Goal: Transaction & Acquisition: Book appointment/travel/reservation

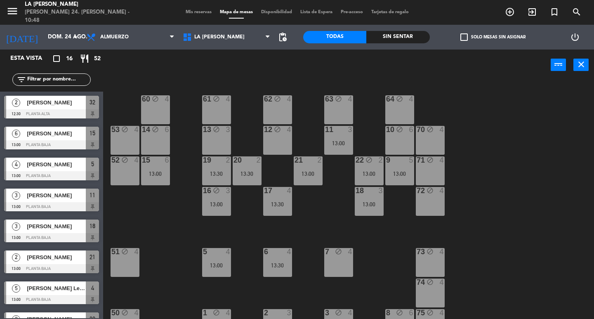
click at [2, 9] on div "menu LA [PERSON_NAME] RICCHIERI [PERSON_NAME] 24. [PERSON_NAME] - 10:48" at bounding box center [74, 12] width 149 height 24
click at [253, 74] on div "power_input close" at bounding box center [327, 65] width 448 height 31
click at [579, 199] on div "60 block 4 61 block 4 62 block 4 63 block 4 64 block 4 14 block 6 13 block 3 12…" at bounding box center [351, 199] width 485 height 239
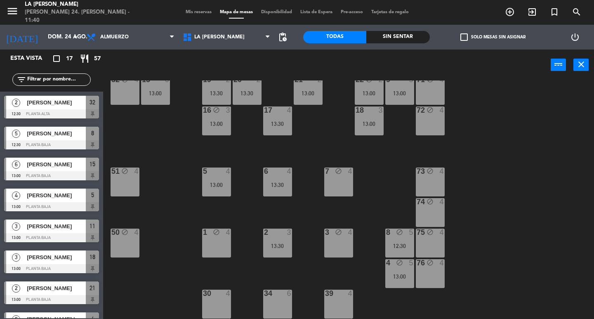
scroll to position [55, 0]
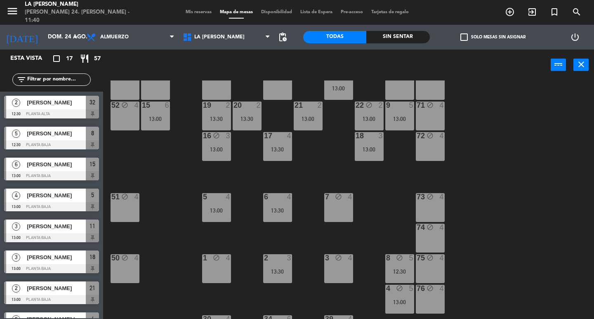
click at [338, 204] on div "7 block 4" at bounding box center [338, 207] width 29 height 29
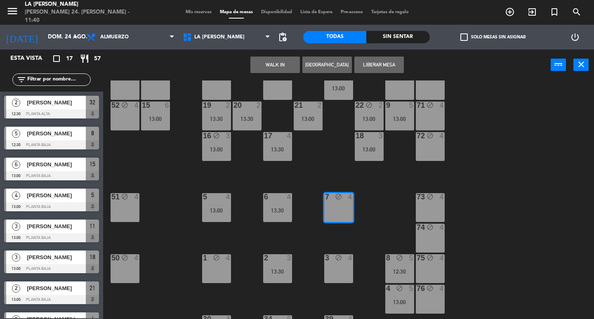
click at [375, 61] on button "Liberar Mesa" at bounding box center [380, 65] width 50 height 17
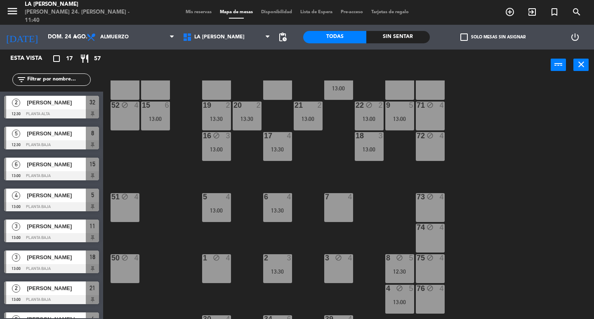
click at [222, 271] on div "1 block 4" at bounding box center [216, 268] width 29 height 29
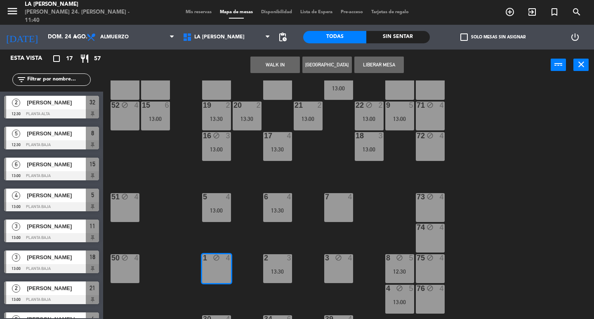
drag, startPoint x: 374, startPoint y: 62, endPoint x: 364, endPoint y: 68, distance: 11.5
click at [374, 62] on button "Liberar Mesa" at bounding box center [380, 65] width 50 height 17
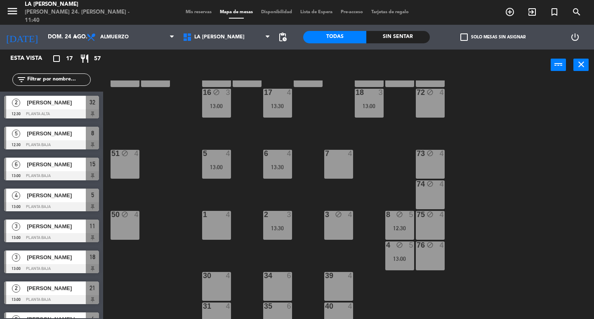
scroll to position [110, 0]
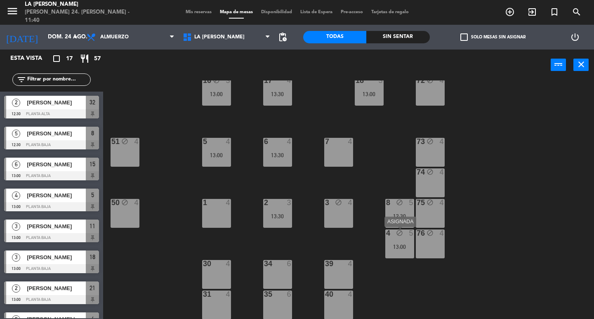
click at [397, 251] on div "4 block 5 13:00" at bounding box center [399, 243] width 29 height 29
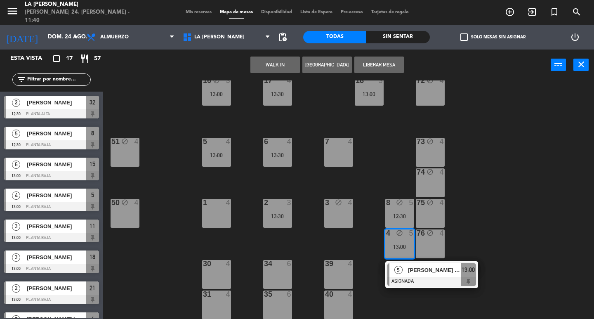
click at [398, 251] on div "4 block 5 13:00" at bounding box center [399, 243] width 29 height 29
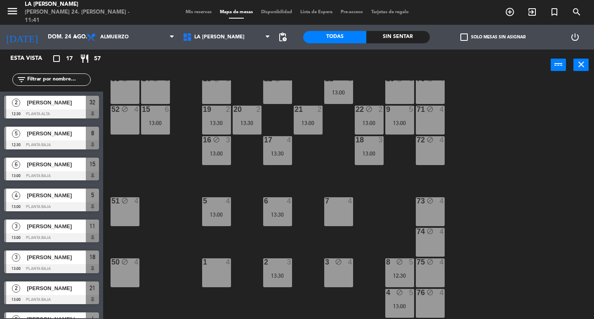
scroll to position [0, 0]
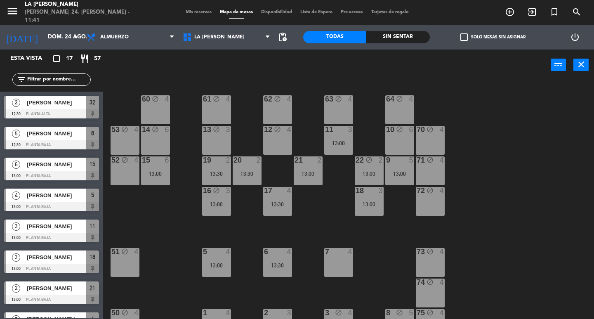
click at [162, 142] on div "14 block 6" at bounding box center [155, 140] width 29 height 29
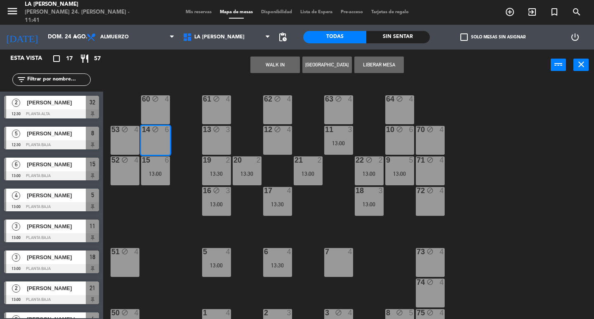
click at [380, 65] on button "Liberar Mesa" at bounding box center [380, 65] width 50 height 17
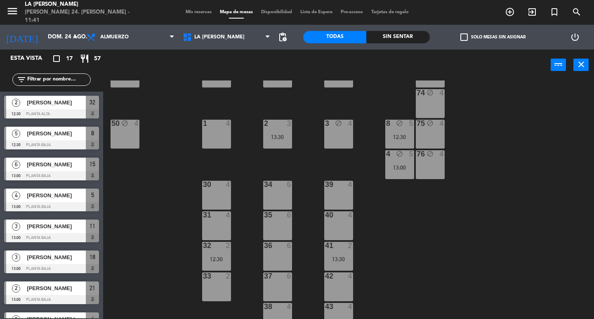
scroll to position [202, 0]
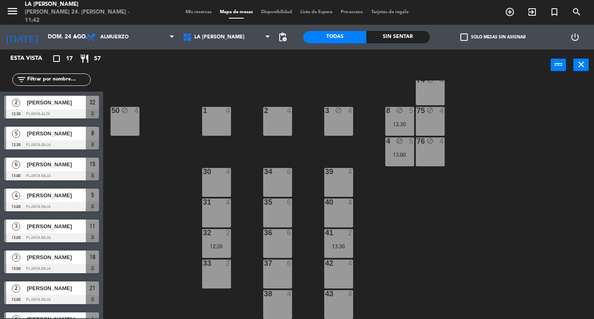
click at [155, 190] on div "60 block 4 61 block 4 62 block 4 63 block 4 64 block 4 14 6 13 block 3 12 block…" at bounding box center [351, 199] width 485 height 239
click at [216, 277] on div "33 2" at bounding box center [216, 274] width 29 height 29
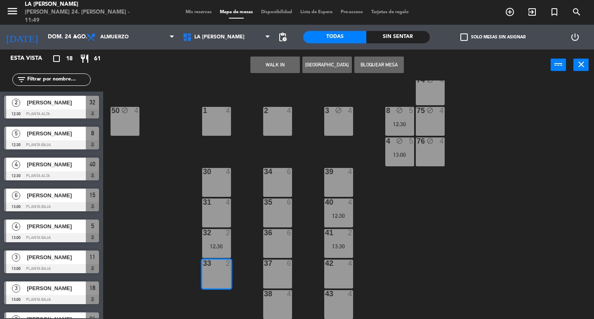
drag, startPoint x: 325, startPoint y: 63, endPoint x: 317, endPoint y: 67, distance: 9.1
click at [325, 64] on button "[GEOGRAPHIC_DATA]" at bounding box center [328, 65] width 50 height 17
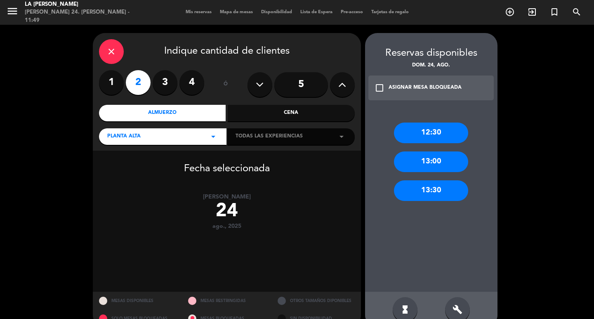
click at [192, 113] on div "Almuerzo" at bounding box center [162, 113] width 127 height 17
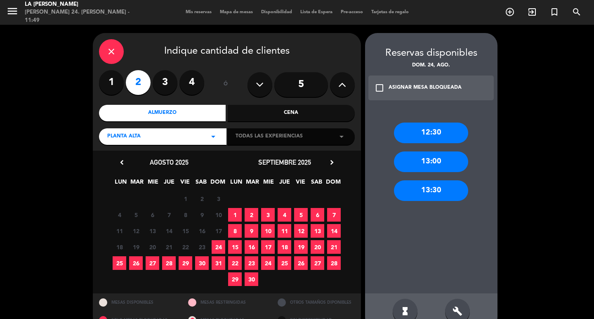
click at [219, 245] on span "24" at bounding box center [219, 247] width 14 height 14
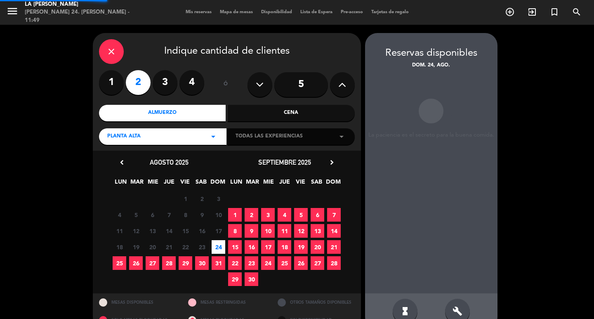
scroll to position [18, 0]
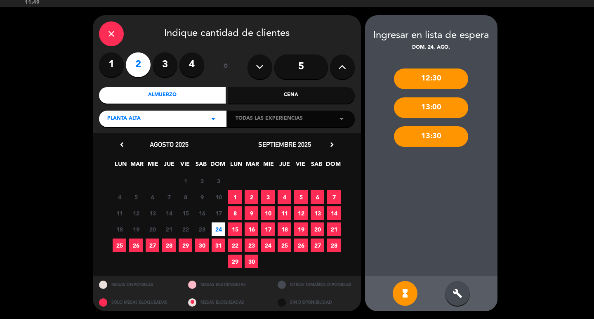
click at [453, 296] on icon "build" at bounding box center [458, 293] width 10 height 10
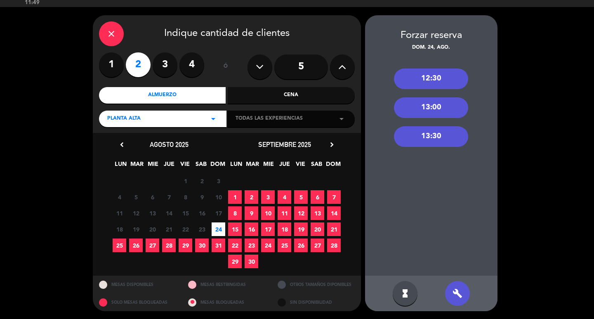
click at [414, 106] on div "13:00" at bounding box center [431, 107] width 74 height 21
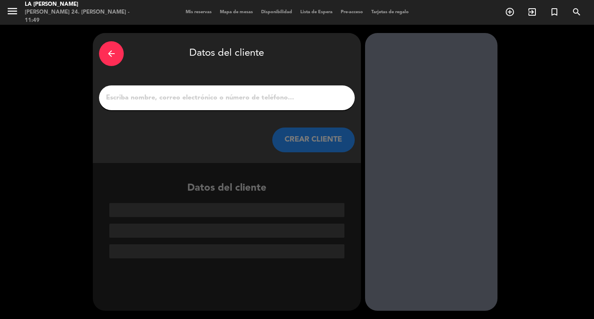
scroll to position [0, 0]
click at [116, 99] on input "1" at bounding box center [227, 98] width 244 height 12
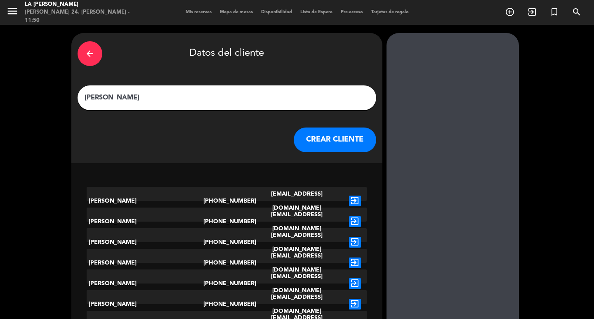
type input "[PERSON_NAME]"
click at [330, 140] on button "CREAR CLIENTE" at bounding box center [335, 140] width 83 height 25
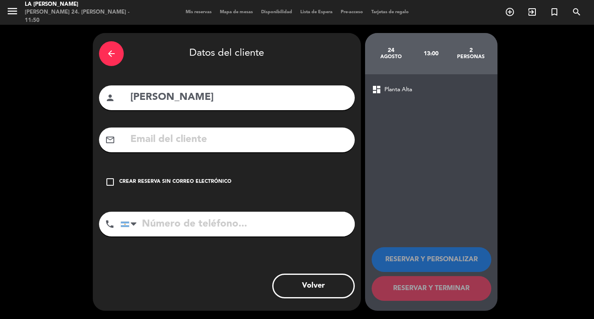
click at [110, 182] on icon "check_box_outline_blank" at bounding box center [110, 182] width 10 height 10
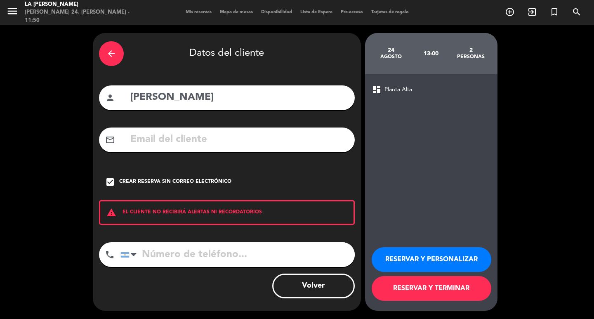
click at [414, 289] on button "RESERVAR Y TERMINAR" at bounding box center [432, 288] width 120 height 25
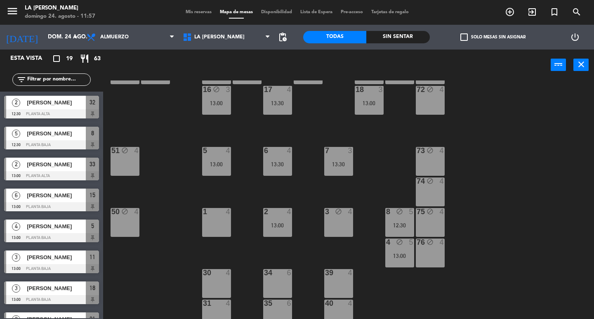
scroll to position [110, 0]
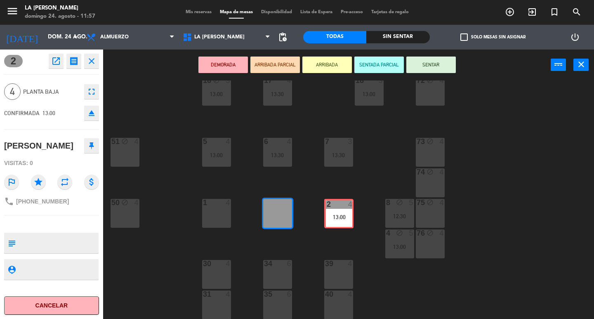
drag, startPoint x: 282, startPoint y: 210, endPoint x: 344, endPoint y: 210, distance: 61.5
click at [344, 210] on div "60 block 4 61 block 4 62 block 4 63 block 4 64 block 4 14 6 13 block 3 12 block…" at bounding box center [351, 199] width 485 height 239
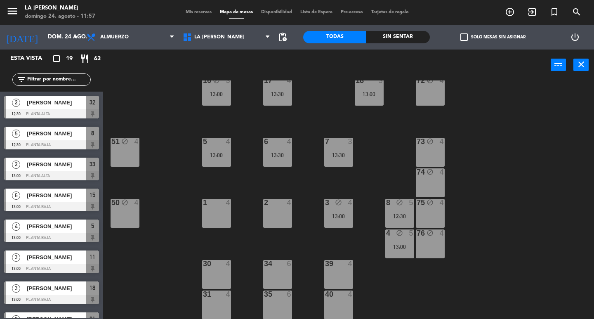
scroll to position [0, 0]
click at [277, 208] on div "2 4" at bounding box center [277, 213] width 29 height 29
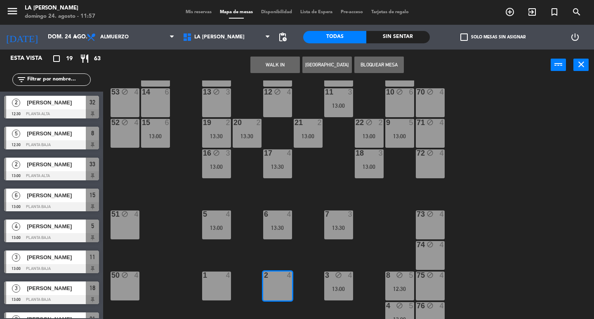
scroll to position [55, 0]
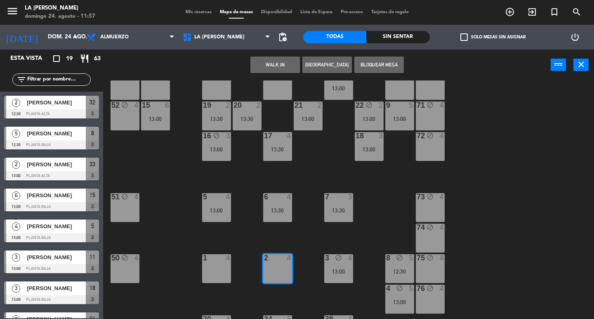
drag, startPoint x: 279, startPoint y: 268, endPoint x: 282, endPoint y: 263, distance: 6.3
click at [279, 268] on div "2 4" at bounding box center [277, 268] width 29 height 29
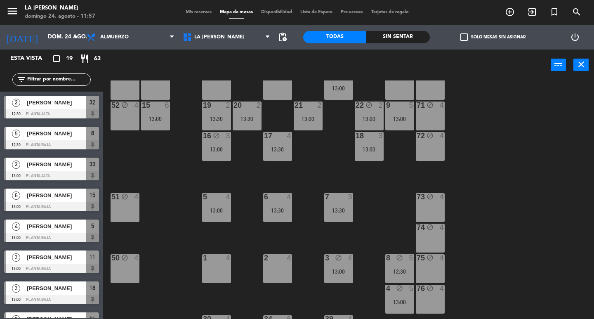
click at [272, 260] on div at bounding box center [278, 257] width 14 height 7
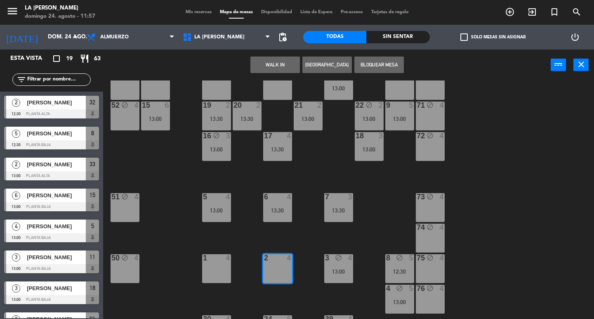
click at [376, 65] on button "Bloquear Mesa" at bounding box center [380, 65] width 50 height 17
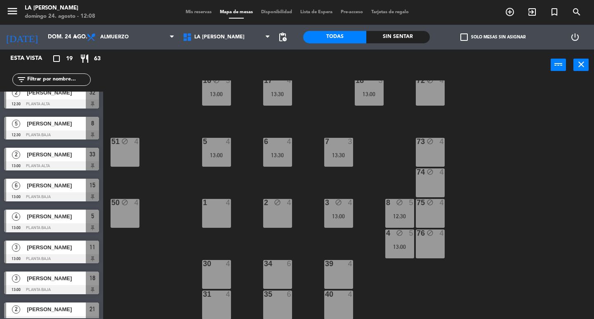
scroll to position [0, 0]
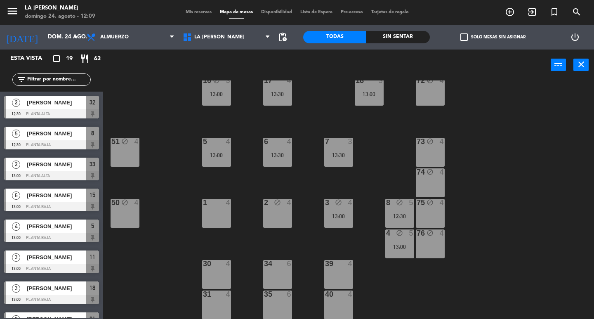
click at [182, 224] on div "60 block 4 61 block 4 62 block 4 63 block 4 64 block 4 14 6 13 block 3 12 block…" at bounding box center [351, 199] width 485 height 239
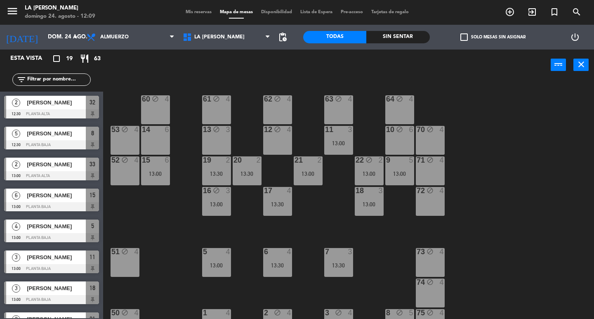
click at [154, 166] on div "15 6 13:00" at bounding box center [155, 170] width 29 height 29
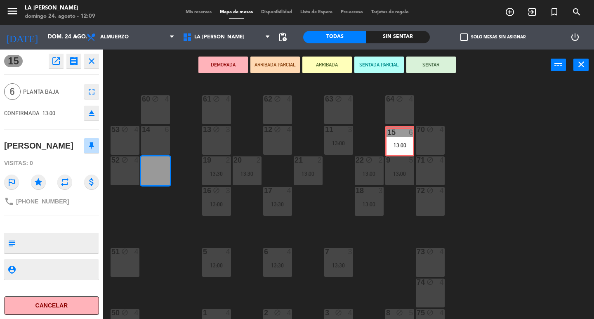
drag, startPoint x: 258, startPoint y: 158, endPoint x: 399, endPoint y: 138, distance: 141.7
click at [399, 138] on div "60 block 4 61 block 4 62 block 4 63 block 4 64 block 4 14 6 13 block 3 12 block…" at bounding box center [351, 199] width 485 height 239
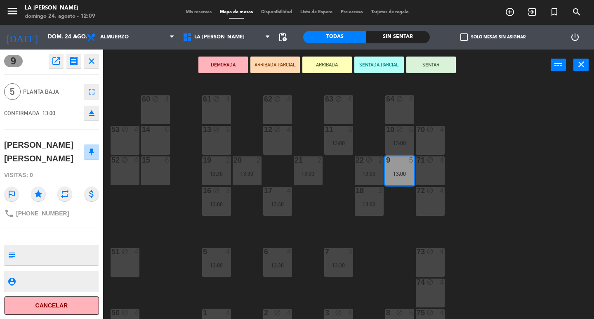
drag, startPoint x: 399, startPoint y: 167, endPoint x: 231, endPoint y: 149, distance: 168.5
drag, startPoint x: 399, startPoint y: 168, endPoint x: 156, endPoint y: 137, distance: 245.0
click at [156, 137] on div "60 block 4 61 block 4 62 block 4 63 block 4 64 block 4 14 6 13 block 3 12 block…" at bounding box center [351, 199] width 485 height 239
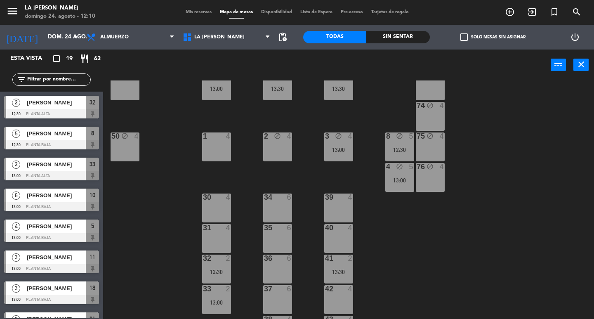
scroll to position [202, 0]
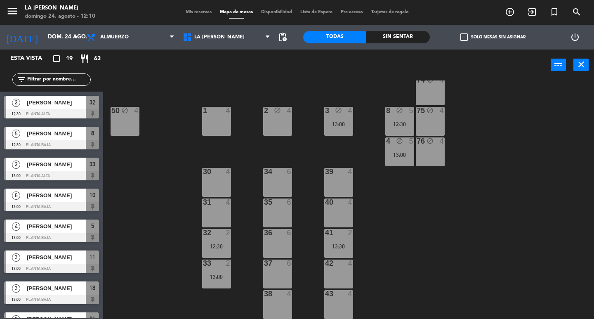
click at [220, 184] on div "30 4" at bounding box center [216, 182] width 29 height 29
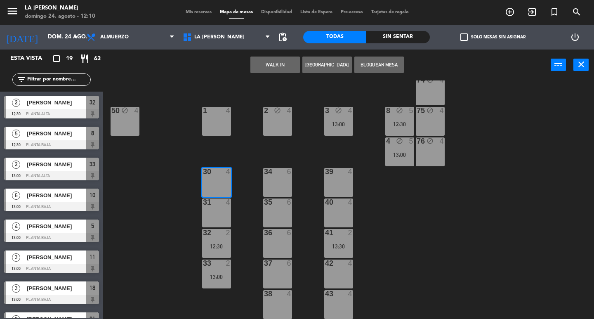
click at [333, 66] on button "[GEOGRAPHIC_DATA]" at bounding box center [328, 65] width 50 height 17
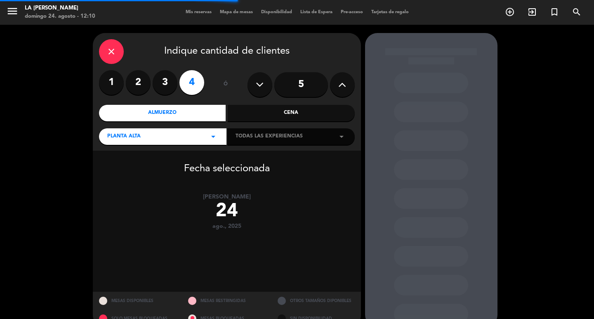
click at [164, 84] on label "3" at bounding box center [165, 82] width 25 height 25
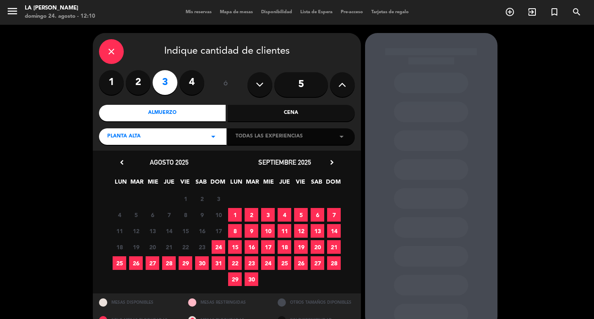
click at [220, 245] on span "24" at bounding box center [219, 247] width 14 height 14
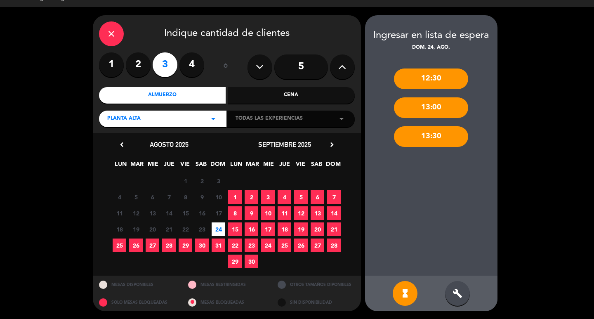
click at [422, 135] on div "13:30" at bounding box center [431, 136] width 74 height 21
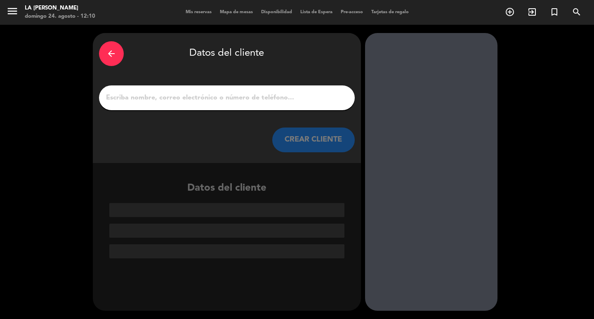
click at [131, 94] on input "1" at bounding box center [227, 98] width 244 height 12
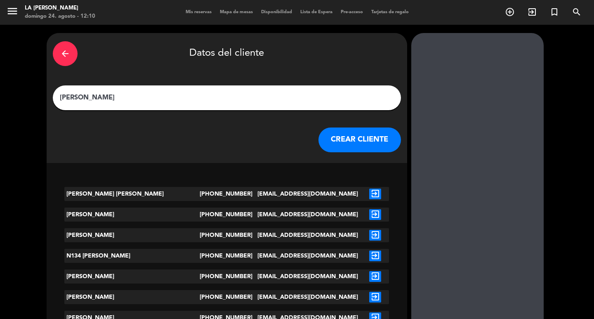
type input "[PERSON_NAME]"
click at [319, 141] on button "CREAR CLIENTE" at bounding box center [360, 140] width 83 height 25
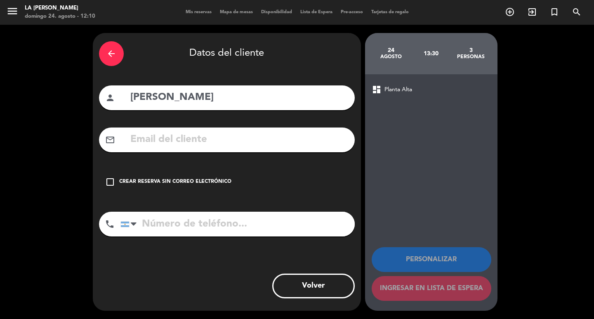
click at [112, 182] on icon "check_box_outline_blank" at bounding box center [110, 182] width 10 height 10
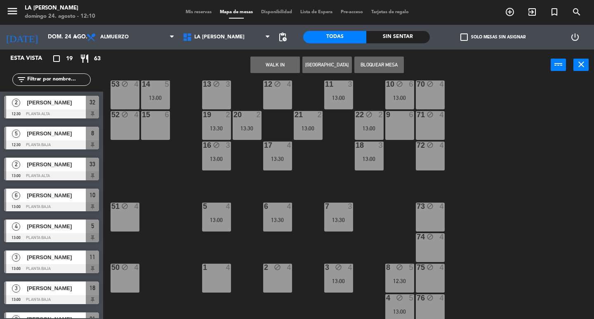
scroll to position [110, 0]
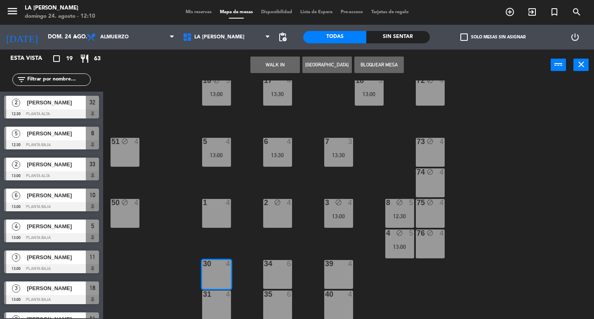
click at [225, 272] on div "30 4" at bounding box center [216, 274] width 29 height 29
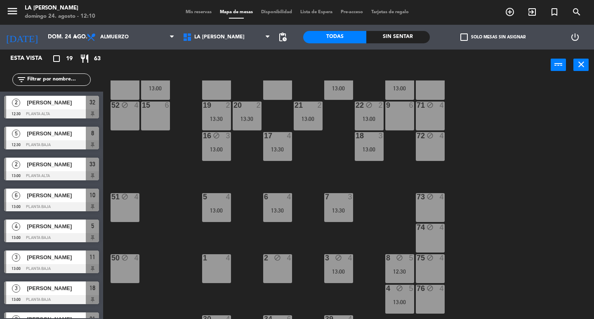
scroll to position [165, 0]
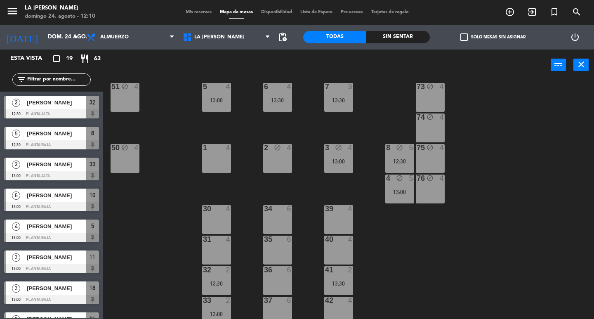
click at [219, 222] on div "30 4" at bounding box center [216, 219] width 29 height 29
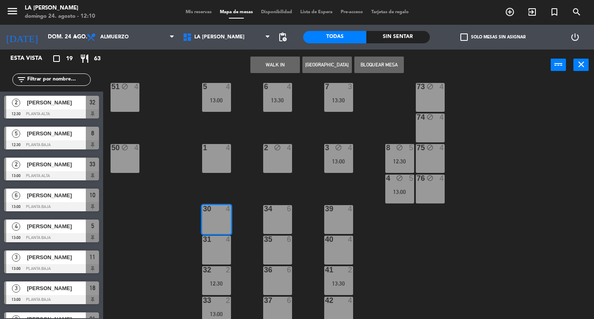
click at [329, 63] on button "[GEOGRAPHIC_DATA]" at bounding box center [328, 65] width 50 height 17
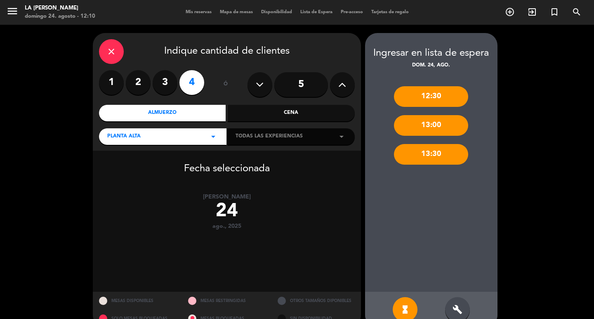
click at [165, 81] on label "3" at bounding box center [165, 82] width 25 height 25
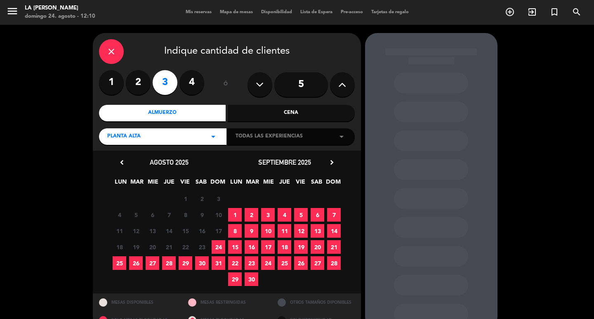
click at [217, 244] on span "24" at bounding box center [219, 247] width 14 height 14
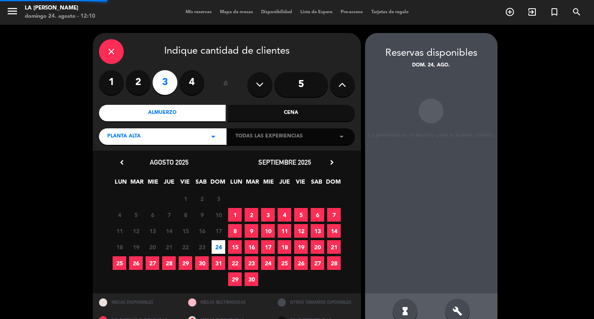
scroll to position [18, 0]
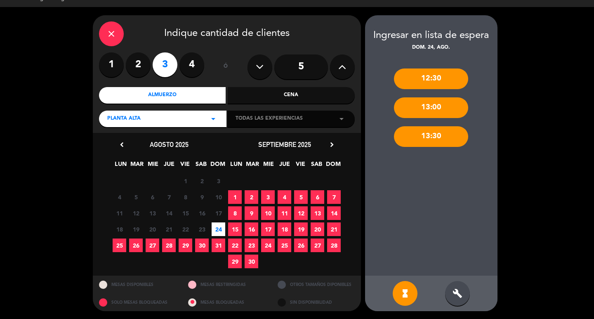
click at [430, 138] on div "13:30" at bounding box center [431, 136] width 74 height 21
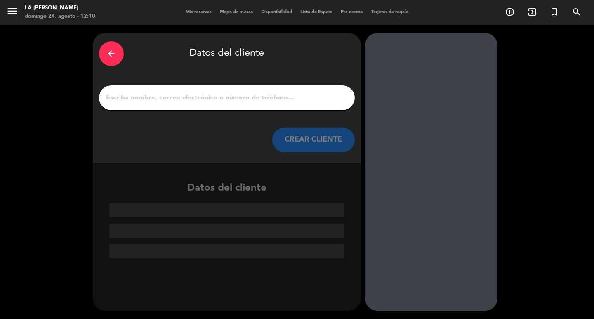
click at [111, 54] on icon "arrow_back" at bounding box center [111, 54] width 10 height 10
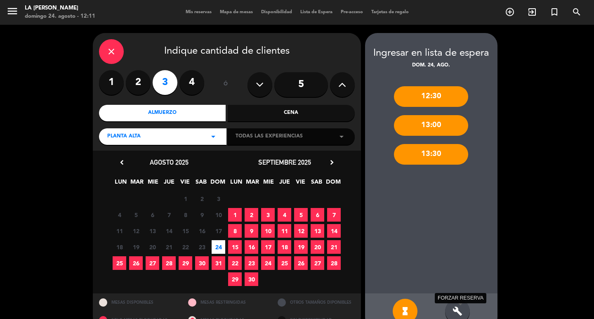
click at [459, 310] on icon "build" at bounding box center [458, 311] width 10 height 10
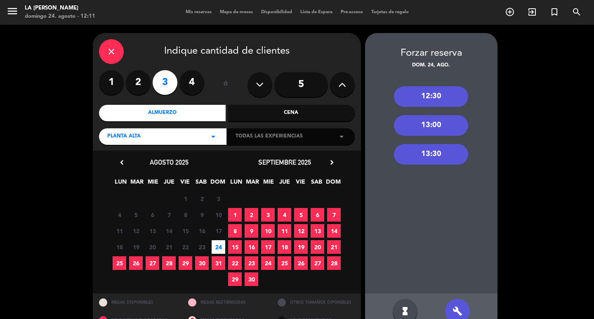
click at [432, 154] on div "13:30" at bounding box center [431, 154] width 74 height 21
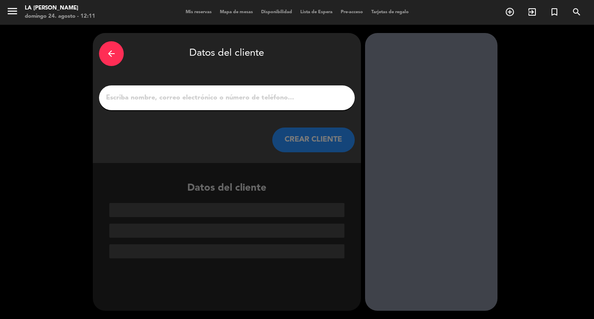
click at [144, 100] on input "1" at bounding box center [227, 98] width 244 height 12
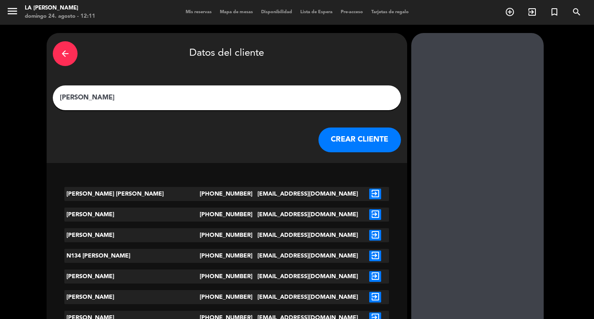
type input "[PERSON_NAME]"
click at [319, 140] on button "CREAR CLIENTE" at bounding box center [360, 140] width 83 height 25
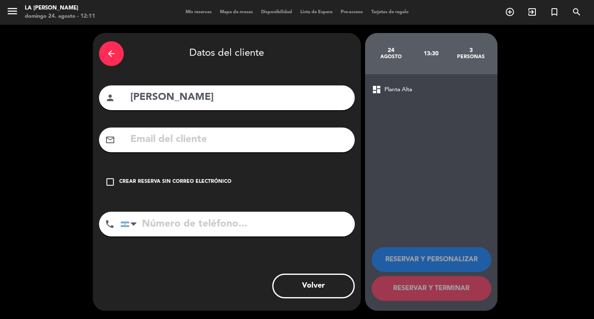
click at [108, 182] on icon "check_box_outline_blank" at bounding box center [110, 182] width 10 height 10
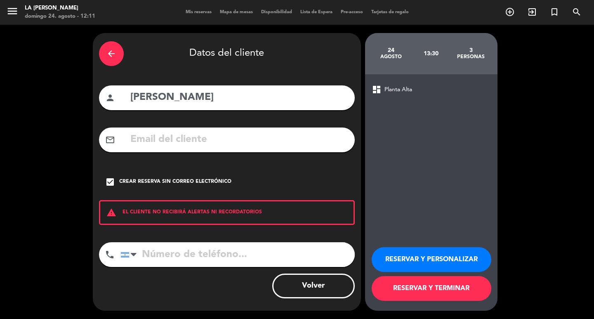
click at [423, 286] on button "RESERVAR Y TERMINAR" at bounding box center [432, 288] width 120 height 25
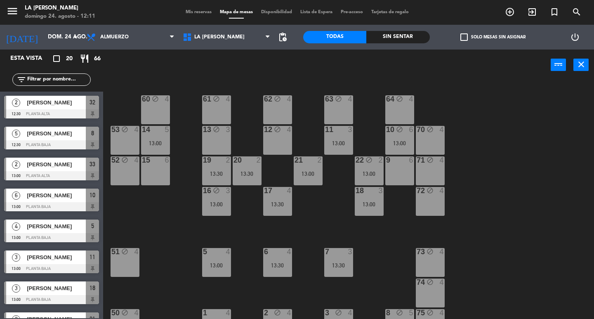
click at [276, 138] on div "12 block 4" at bounding box center [277, 140] width 29 height 29
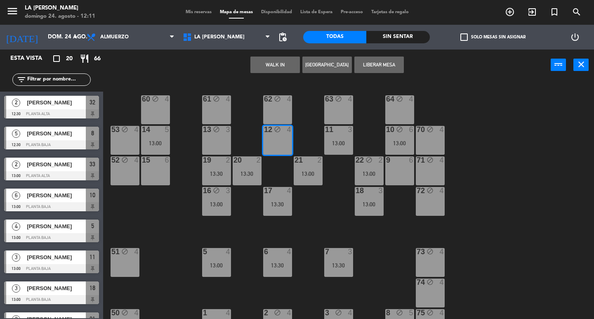
click at [333, 66] on button "[GEOGRAPHIC_DATA]" at bounding box center [328, 65] width 50 height 17
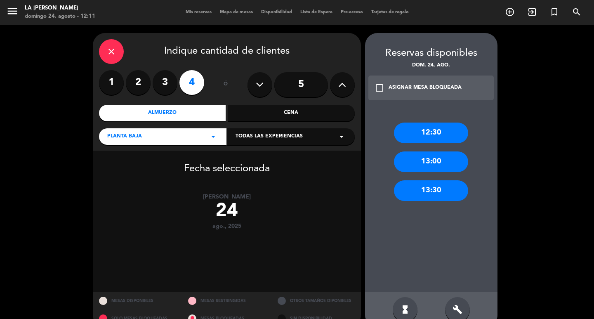
drag, startPoint x: 421, startPoint y: 187, endPoint x: 398, endPoint y: 176, distance: 25.7
click at [421, 187] on div "13:30" at bounding box center [431, 190] width 74 height 21
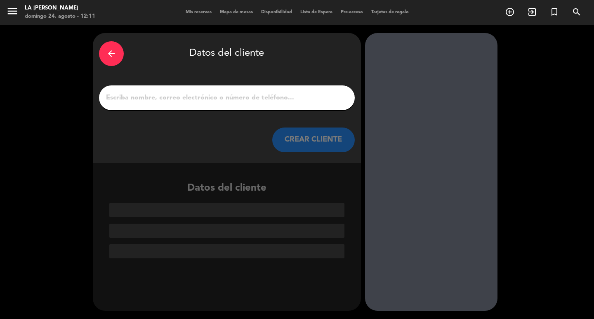
click at [117, 99] on input "1" at bounding box center [227, 98] width 244 height 12
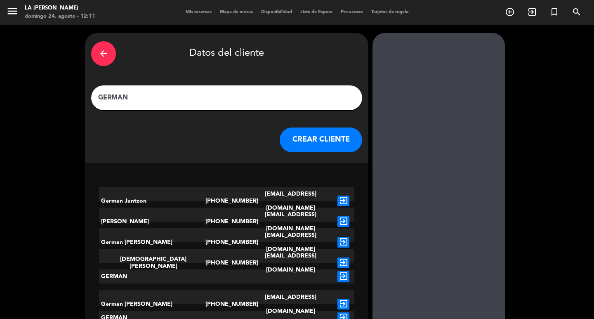
type input "GERMAN"
click at [188, 189] on div "German Jantzon" at bounding box center [152, 201] width 106 height 28
click at [185, 194] on div "German Jantzon" at bounding box center [152, 201] width 106 height 28
click at [188, 197] on div "German Jantzon" at bounding box center [152, 201] width 106 height 28
drag, startPoint x: 155, startPoint y: 197, endPoint x: 181, endPoint y: 187, distance: 28.0
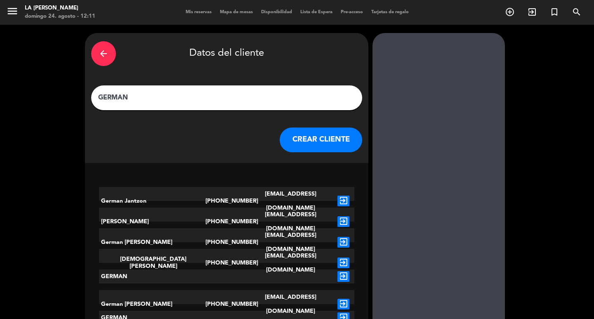
click at [156, 197] on div "German Jantzon" at bounding box center [152, 201] width 106 height 28
click at [194, 102] on input "GERMAN" at bounding box center [226, 98] width 259 height 12
click at [159, 195] on div "German Jantzon" at bounding box center [152, 201] width 106 height 28
click at [303, 139] on button "CREAR CLIENTE" at bounding box center [321, 140] width 83 height 25
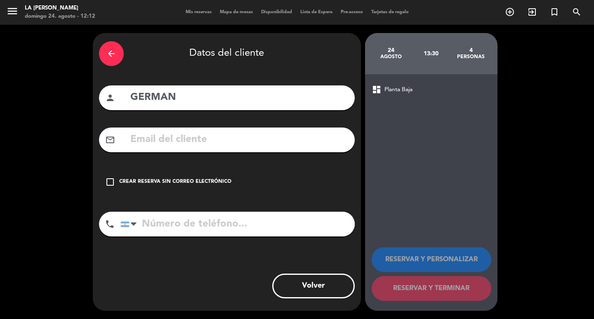
drag, startPoint x: 111, startPoint y: 181, endPoint x: 122, endPoint y: 199, distance: 20.4
click at [111, 182] on icon "check_box_outline_blank" at bounding box center [110, 182] width 10 height 10
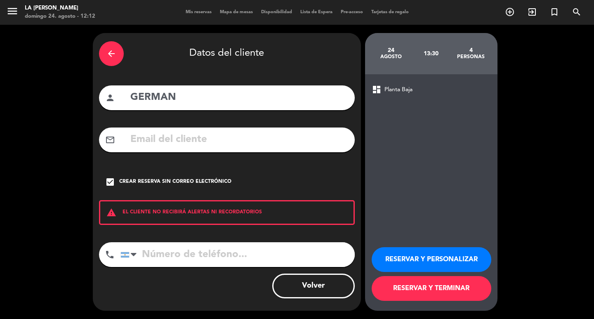
click at [417, 286] on button "RESERVAR Y TERMINAR" at bounding box center [432, 288] width 120 height 25
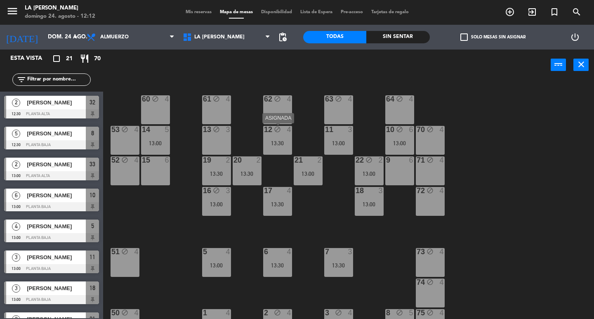
click at [283, 144] on div "13:30" at bounding box center [277, 143] width 29 height 6
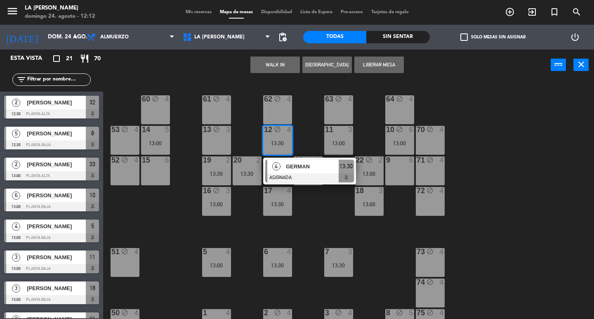
click at [283, 145] on div "13:30" at bounding box center [277, 143] width 29 height 6
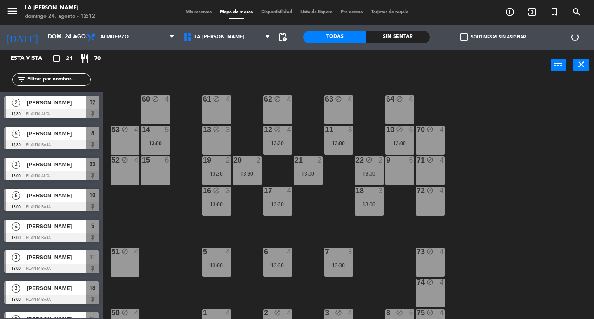
click at [182, 222] on div "60 block 4 61 block 4 62 block 4 63 block 4 64 block 4 14 5 13:00 13 block 3 12…" at bounding box center [351, 199] width 485 height 239
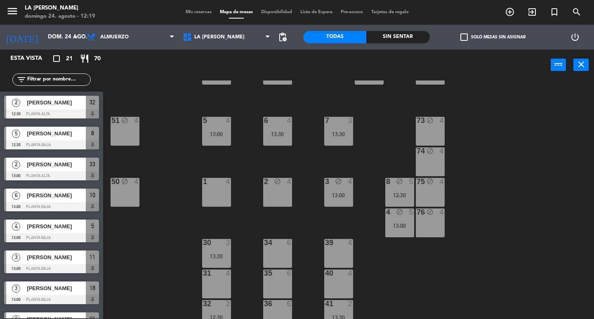
scroll to position [165, 0]
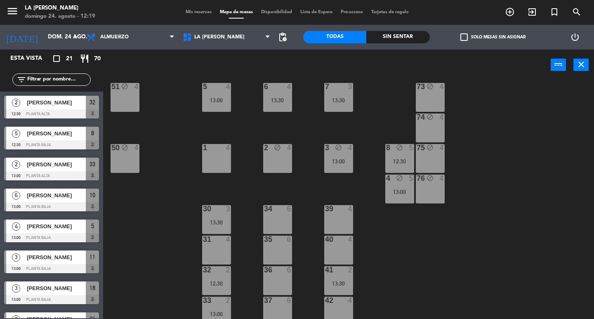
click at [223, 252] on div "31 4" at bounding box center [216, 250] width 29 height 29
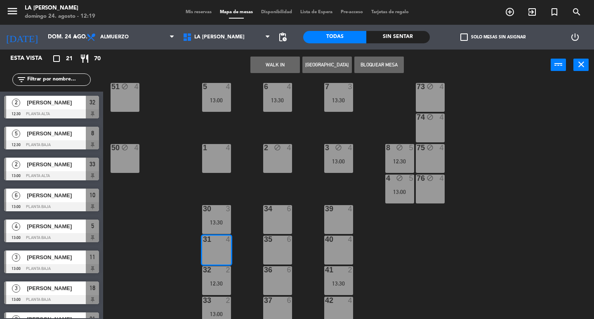
click at [343, 223] on div "39 4" at bounding box center [338, 219] width 29 height 29
click at [218, 247] on div "31 4" at bounding box center [216, 250] width 29 height 29
click at [322, 66] on button "[GEOGRAPHIC_DATA]" at bounding box center [328, 65] width 50 height 17
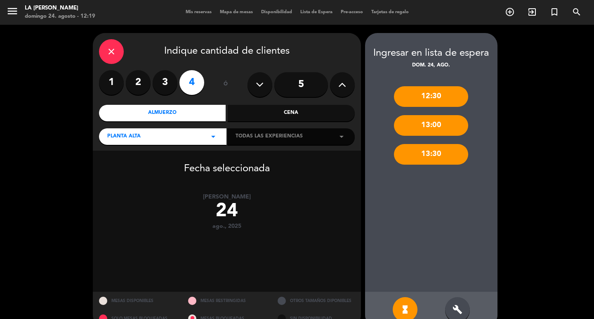
click at [164, 81] on label "3" at bounding box center [165, 82] width 25 height 25
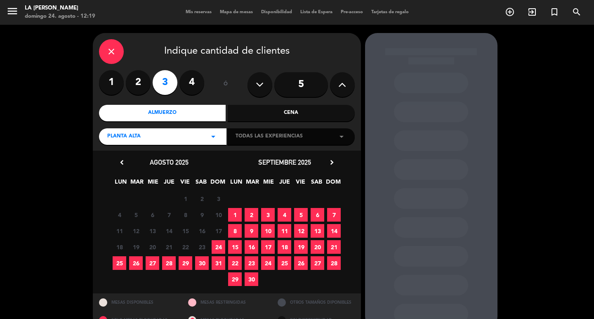
click at [218, 246] on span "24" at bounding box center [219, 247] width 14 height 14
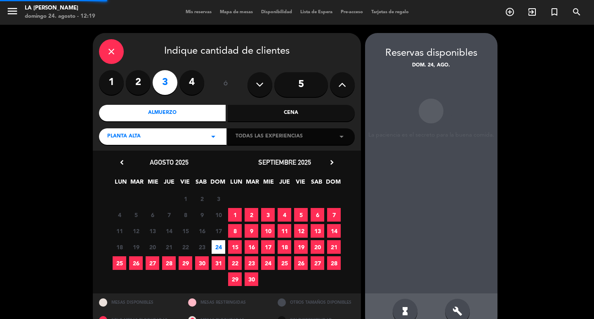
scroll to position [18, 0]
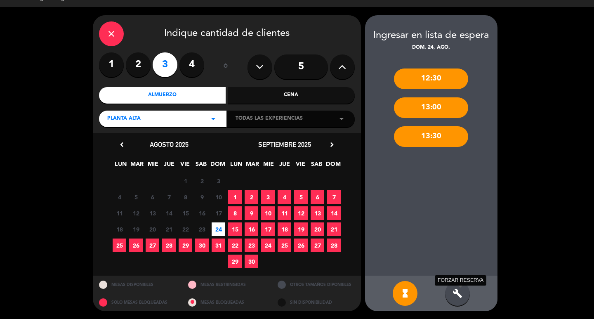
drag, startPoint x: 460, startPoint y: 295, endPoint x: 456, endPoint y: 249, distance: 46.0
click at [459, 289] on icon "build" at bounding box center [458, 293] width 10 height 10
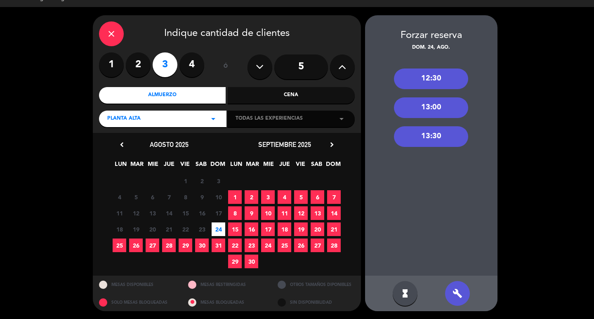
click at [416, 109] on div "13:00" at bounding box center [431, 107] width 74 height 21
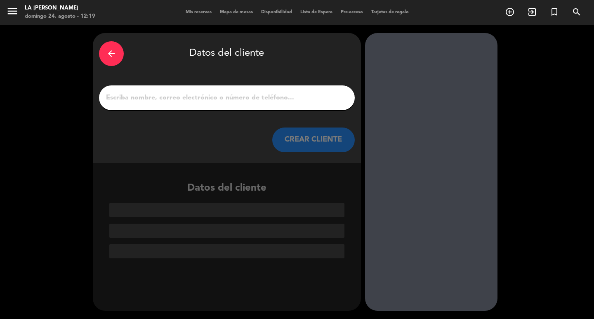
click at [113, 98] on input "1" at bounding box center [227, 98] width 244 height 12
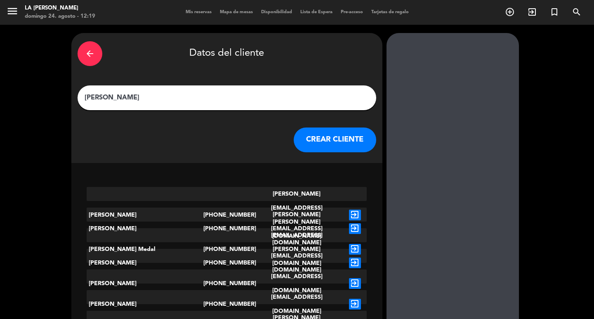
type input "[PERSON_NAME]"
click at [308, 140] on button "CREAR CLIENTE" at bounding box center [335, 140] width 83 height 25
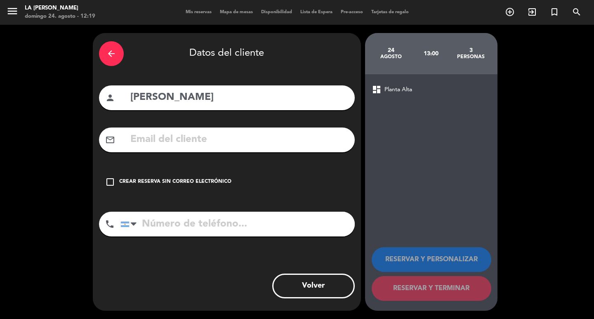
click at [109, 181] on icon "check_box_outline_blank" at bounding box center [110, 182] width 10 height 10
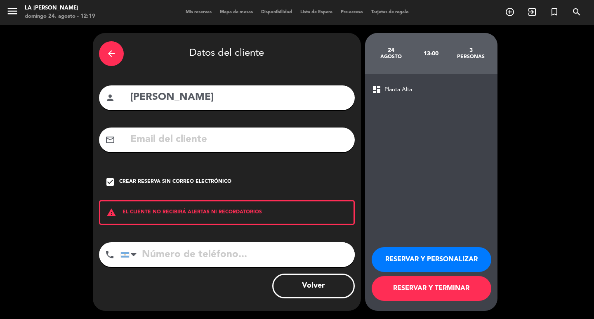
click at [423, 288] on button "RESERVAR Y TERMINAR" at bounding box center [432, 288] width 120 height 25
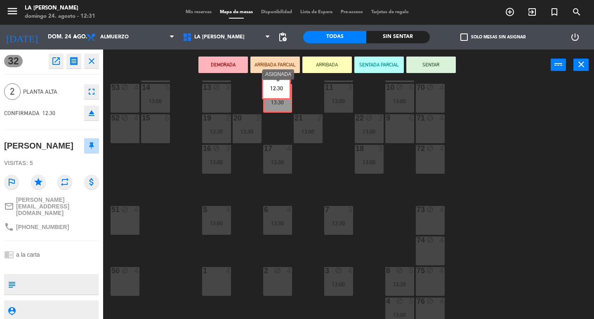
scroll to position [42, 0]
drag, startPoint x: 217, startPoint y: 245, endPoint x: 215, endPoint y: 100, distance: 144.5
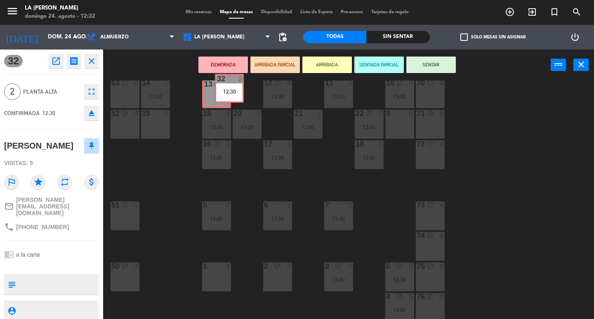
scroll to position [43, 0]
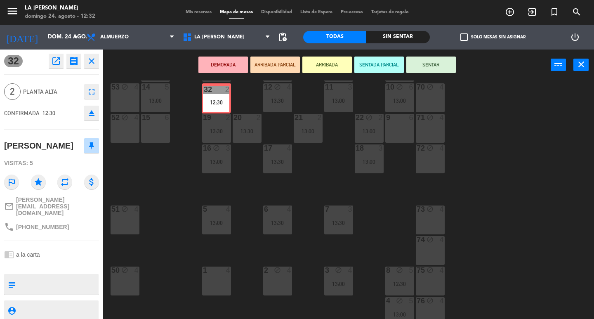
drag, startPoint x: 211, startPoint y: 244, endPoint x: 210, endPoint y: 99, distance: 144.5
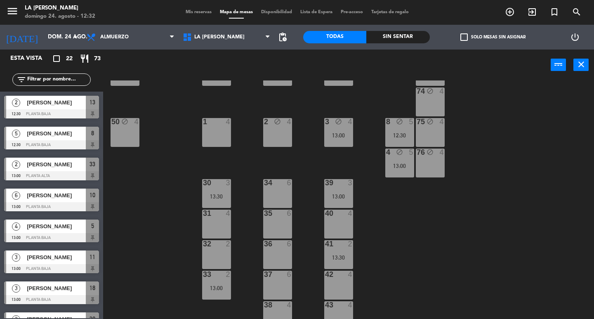
scroll to position [202, 0]
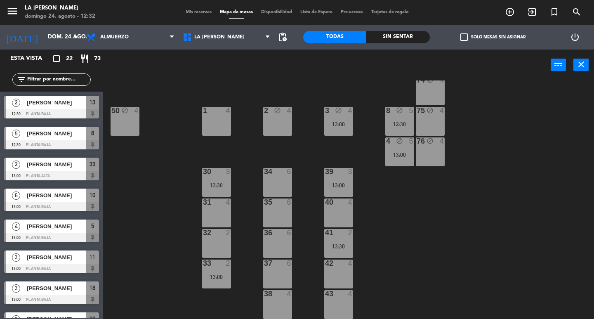
click at [342, 210] on div "40 4" at bounding box center [338, 213] width 29 height 29
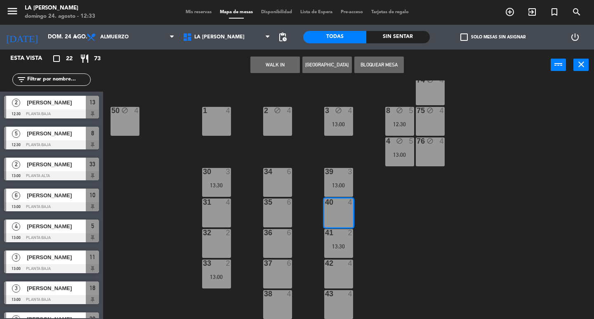
click at [329, 68] on button "[GEOGRAPHIC_DATA]" at bounding box center [328, 65] width 50 height 17
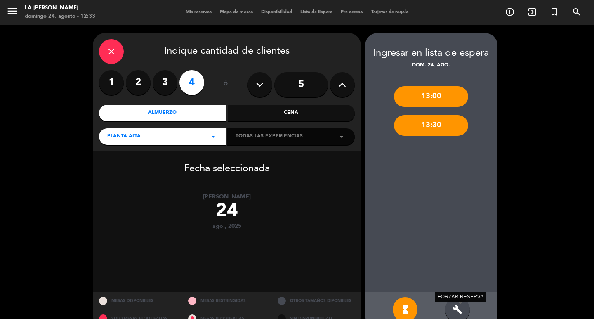
drag, startPoint x: 460, startPoint y: 306, endPoint x: 461, endPoint y: 301, distance: 4.7
click at [461, 306] on icon "build" at bounding box center [458, 310] width 10 height 10
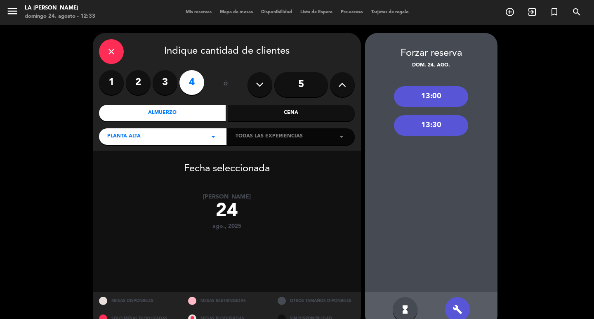
click at [421, 97] on div "13:00" at bounding box center [431, 96] width 74 height 21
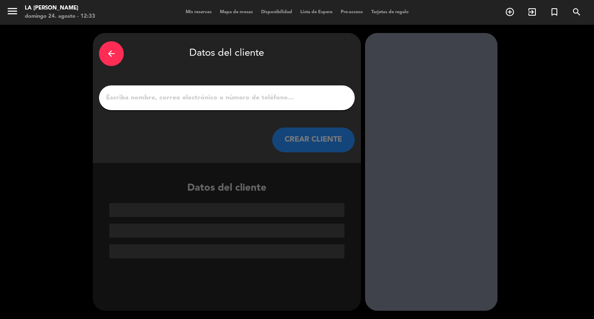
click at [116, 98] on input "1" at bounding box center [227, 98] width 244 height 12
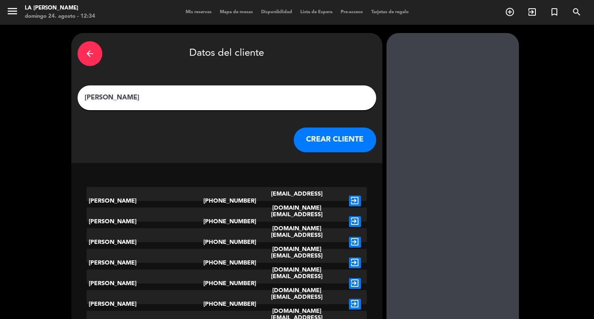
type input "[PERSON_NAME]"
click at [303, 140] on button "CREAR CLIENTE" at bounding box center [335, 140] width 83 height 25
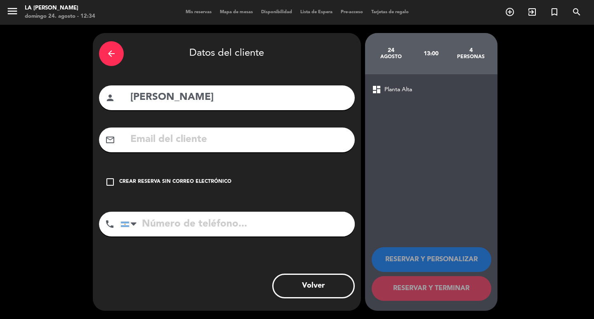
click at [111, 183] on icon "check_box_outline_blank" at bounding box center [110, 182] width 10 height 10
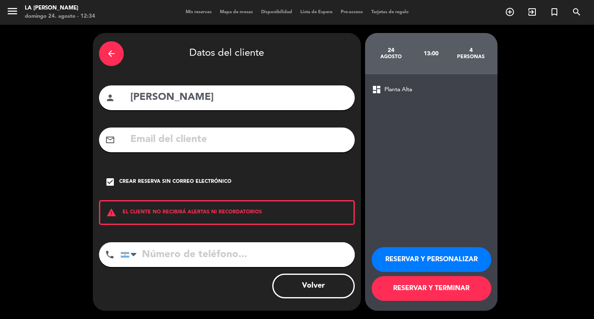
click at [401, 288] on button "RESERVAR Y TERMINAR" at bounding box center [432, 288] width 120 height 25
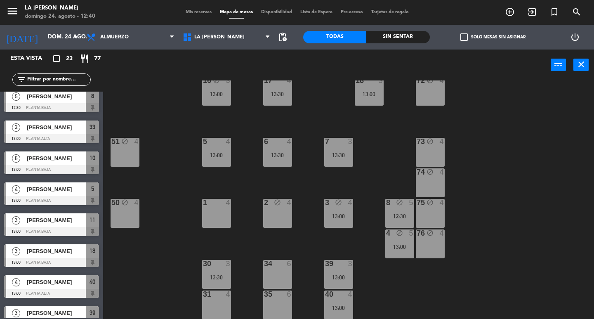
scroll to position [55, 0]
